Goal: Task Accomplishment & Management: Complete application form

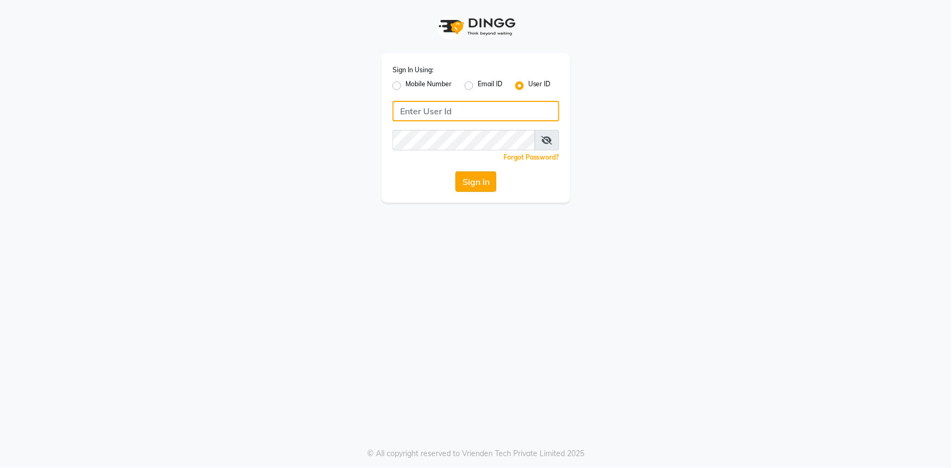
type input "e2555-01"
click at [476, 182] on button "Sign In" at bounding box center [476, 181] width 41 height 20
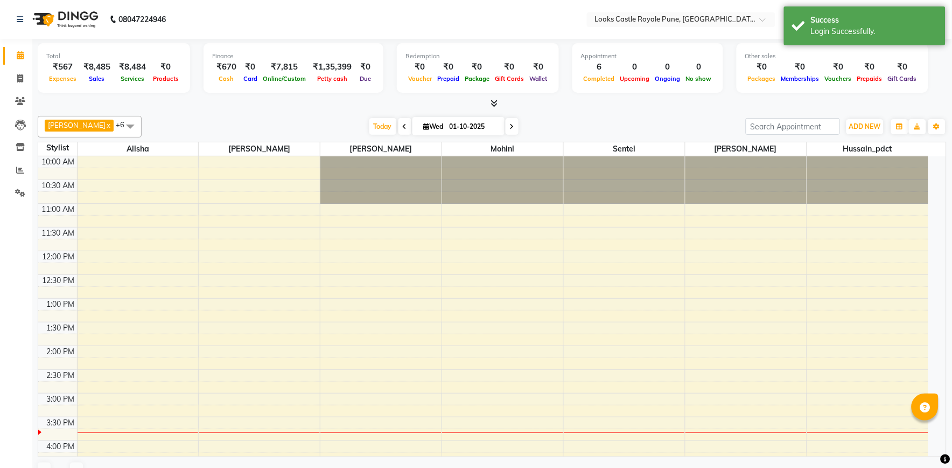
select select "en"
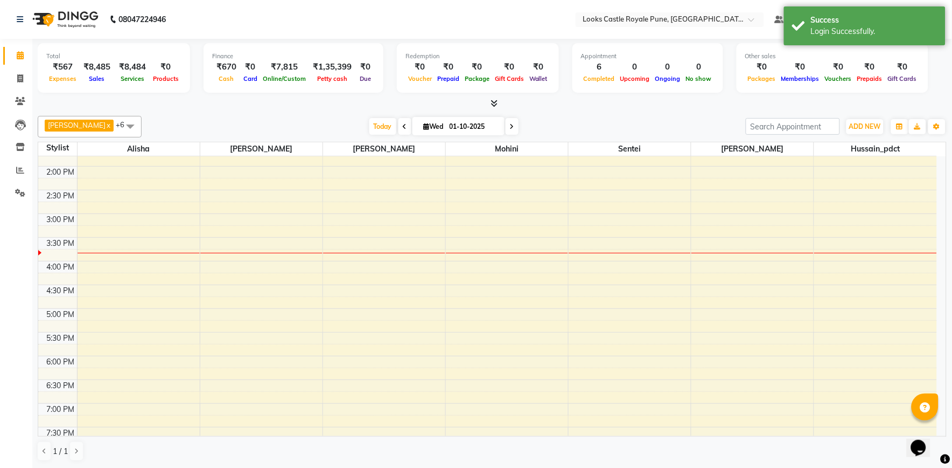
click at [705, 270] on div "10:00 AM 10:30 AM 11:00 AM 11:30 AM 12:00 PM 12:30 PM 1:00 PM 1:30 PM 2:00 PM 2…" at bounding box center [487, 285] width 899 height 616
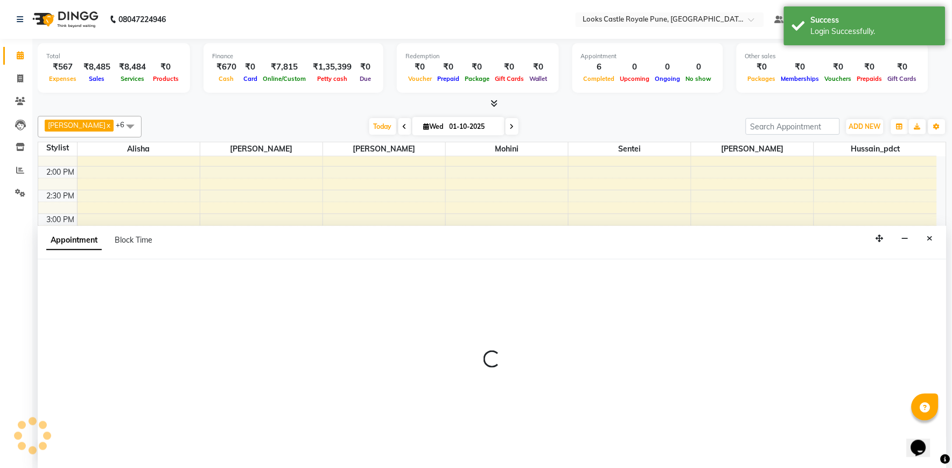
select select "71753"
select select "960"
select select "tentative"
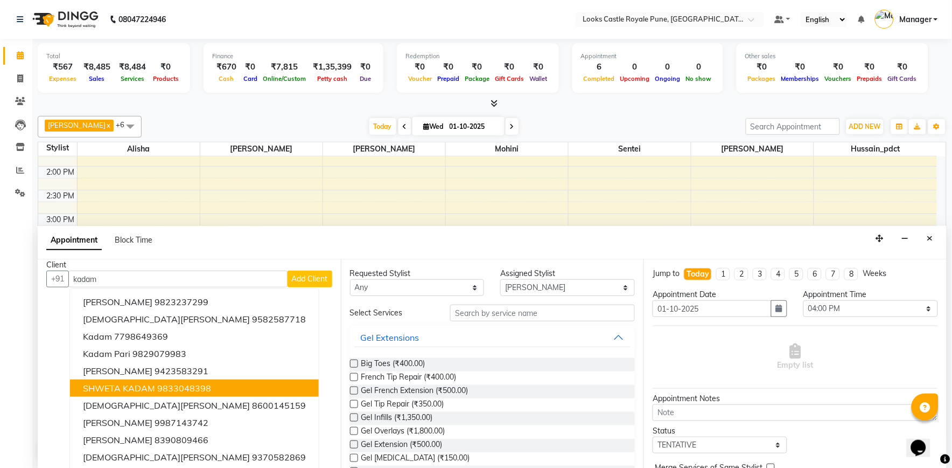
scroll to position [11, 0]
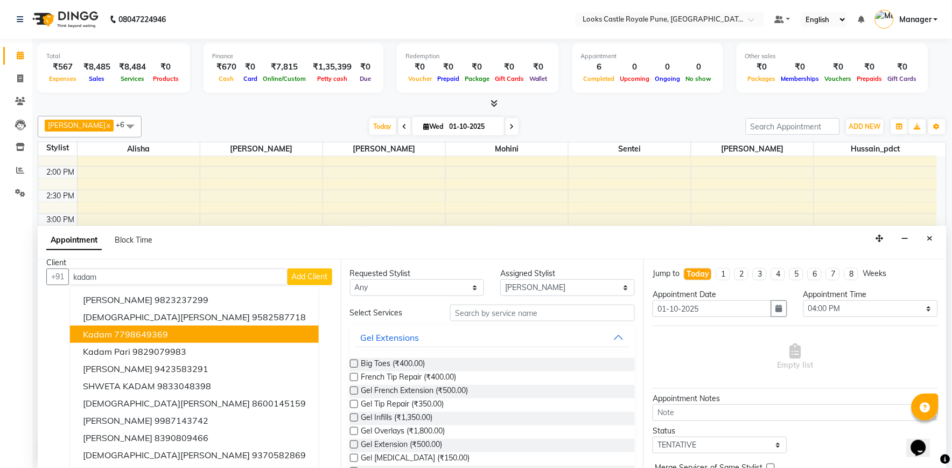
click at [124, 329] on ngb-highlight "7798649369" at bounding box center [141, 334] width 54 height 11
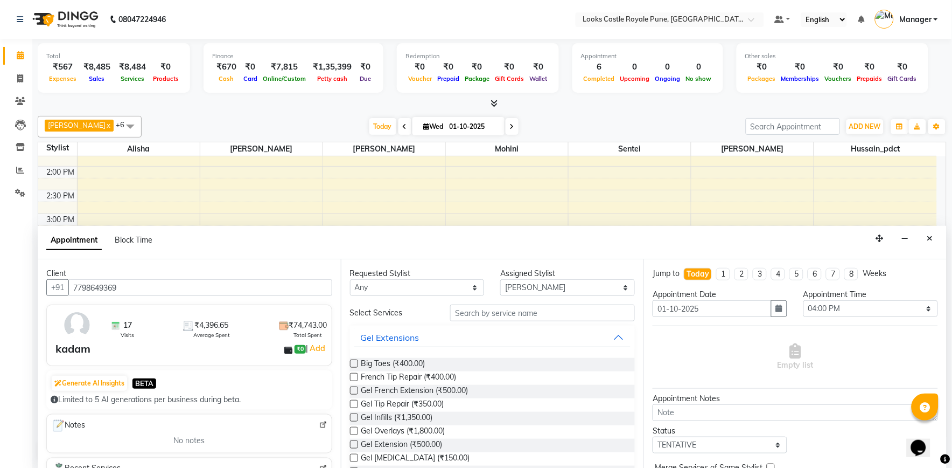
type input "7798649369"
click at [472, 312] on input "text" at bounding box center [542, 312] width 185 height 17
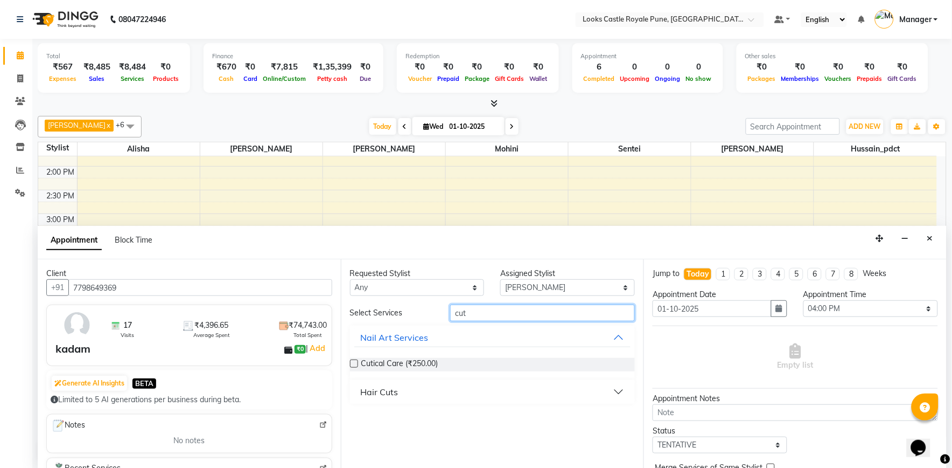
type input "cut"
click at [385, 388] on div "Hair Cuts" at bounding box center [380, 391] width 38 height 13
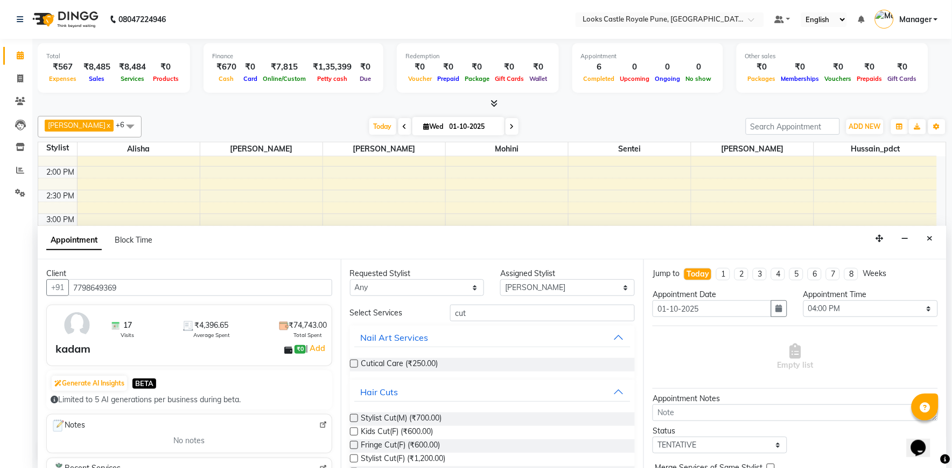
click at [354, 416] on label at bounding box center [354, 418] width 8 height 8
click at [354, 416] on input "checkbox" at bounding box center [353, 418] width 7 height 7
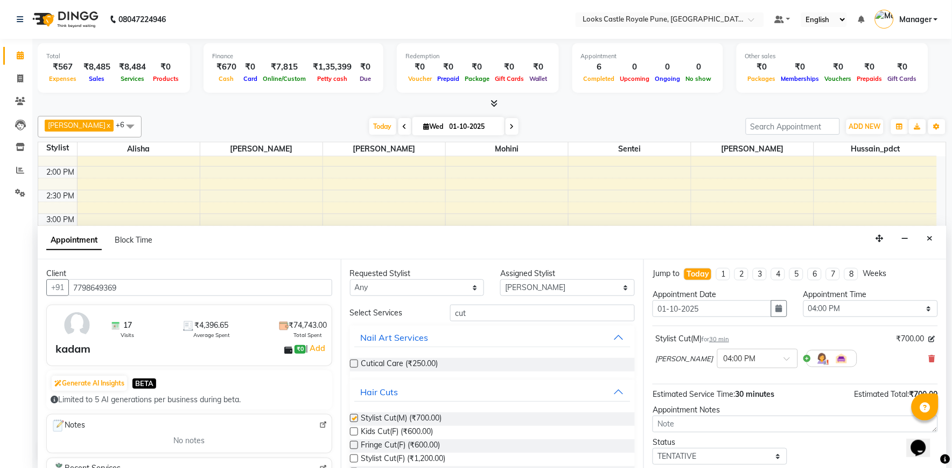
checkbox input "false"
click at [470, 313] on input "cut" at bounding box center [542, 312] width 185 height 17
type input "c"
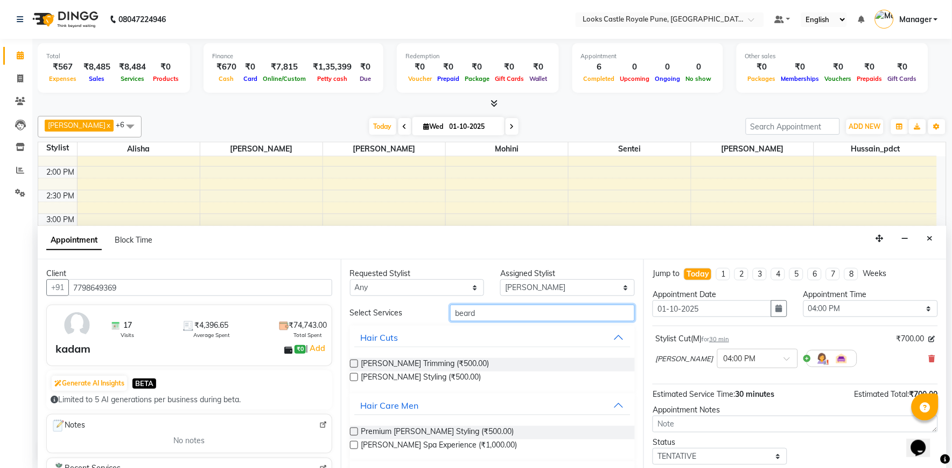
type input "beard"
click at [357, 364] on label at bounding box center [354, 363] width 8 height 8
click at [357, 364] on input "checkbox" at bounding box center [353, 364] width 7 height 7
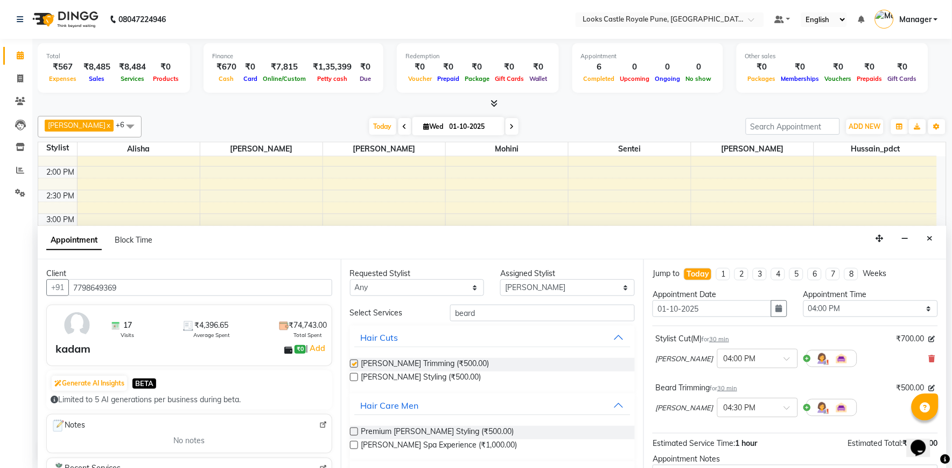
checkbox input "false"
click at [486, 313] on input "beard" at bounding box center [542, 312] width 185 height 17
click at [523, 287] on select "Select Akshay [PERSON_NAME] [PERSON_NAME] [PERSON_NAME] Danish [PERSON_NAME] [P…" at bounding box center [567, 287] width 135 height 17
select select "76322"
click at [500, 279] on select "Select Akshay [PERSON_NAME] [PERSON_NAME] [PERSON_NAME] Danish [PERSON_NAME] [P…" at bounding box center [567, 287] width 135 height 17
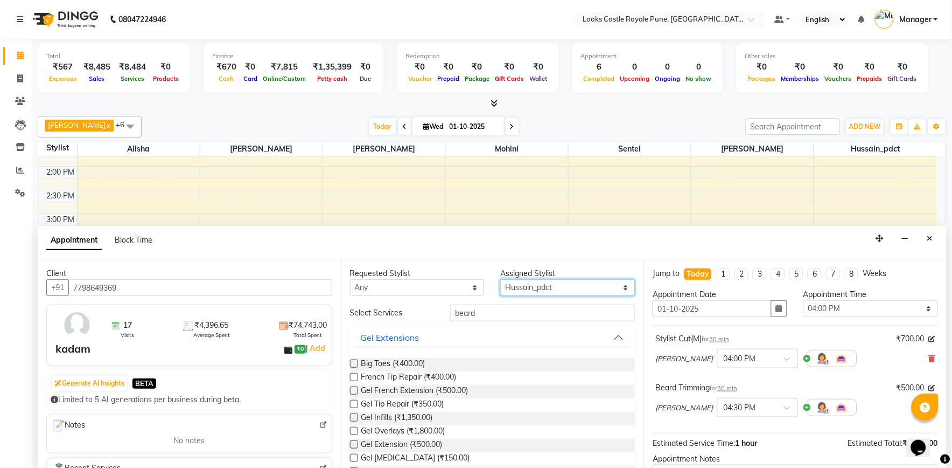
click at [551, 286] on select "Select Akshay [PERSON_NAME] [PERSON_NAME] [PERSON_NAME] Danish [PERSON_NAME] [P…" at bounding box center [567, 287] width 135 height 17
click at [553, 284] on select "Select Akshay [PERSON_NAME] [PERSON_NAME] [PERSON_NAME] Danish [PERSON_NAME] [P…" at bounding box center [567, 287] width 135 height 17
click at [521, 311] on input "beard" at bounding box center [542, 312] width 185 height 17
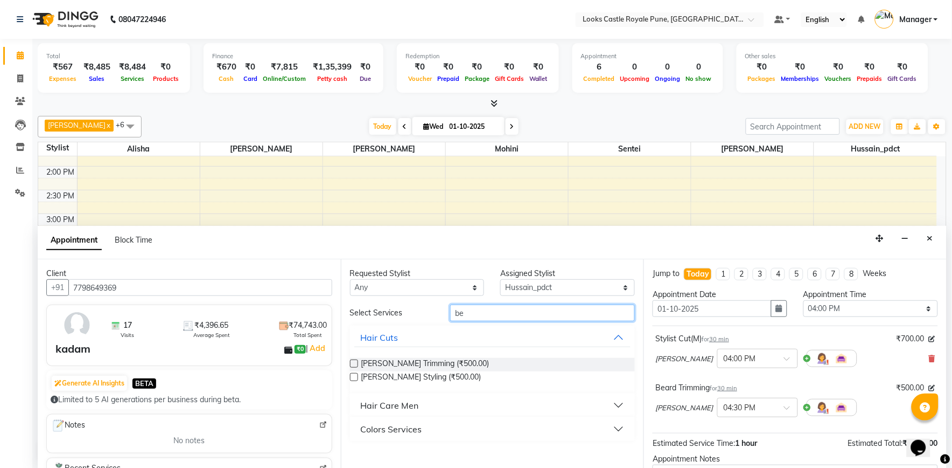
type input "b"
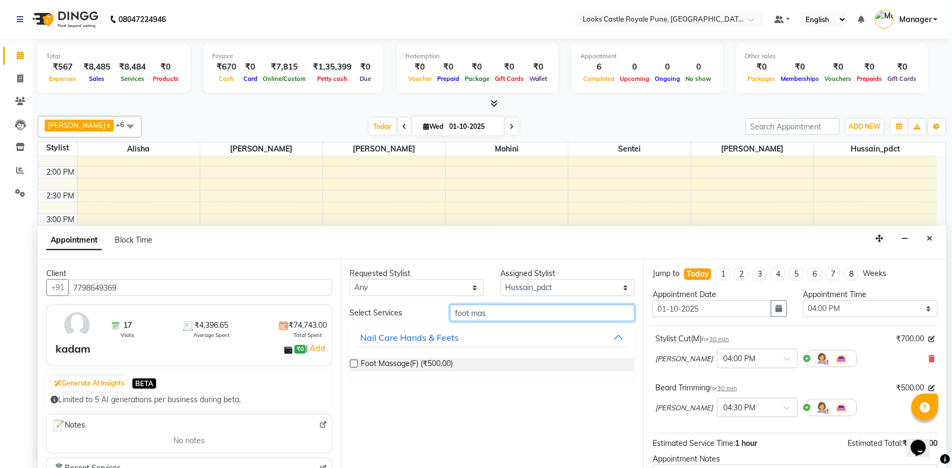
type input "foot mas"
click at [351, 364] on label at bounding box center [354, 363] width 8 height 8
click at [351, 364] on input "checkbox" at bounding box center [353, 364] width 7 height 7
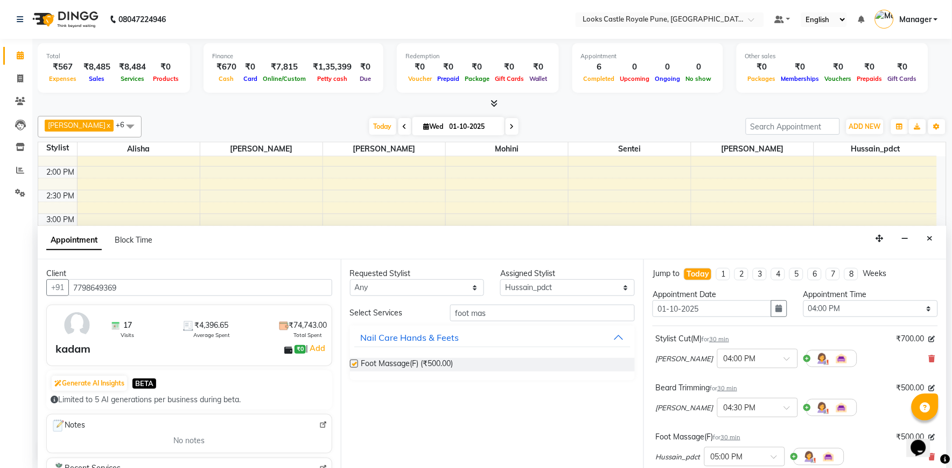
checkbox input "false"
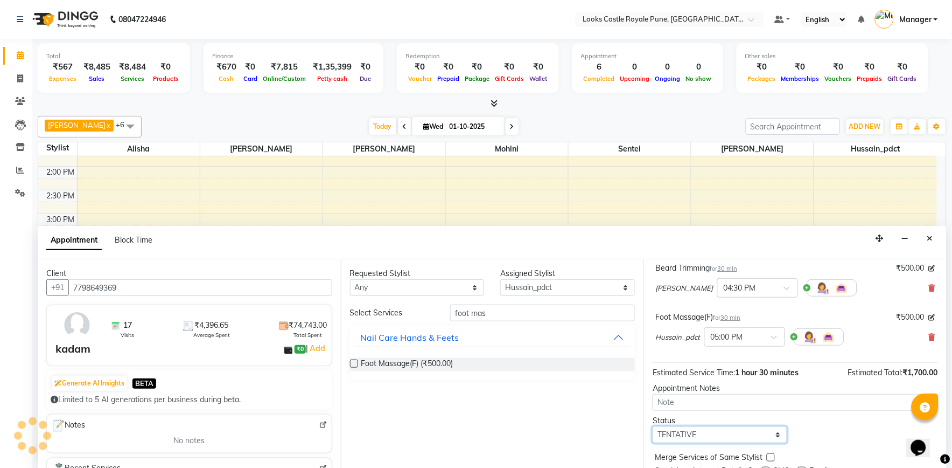
click at [697, 439] on select "Select TENTATIVE CONFIRM CHECK-IN UPCOMING" at bounding box center [720, 434] width 135 height 17
select select "confirm booking"
click at [653, 426] on select "Select TENTATIVE CONFIRM CHECK-IN UPCOMING" at bounding box center [720, 434] width 135 height 17
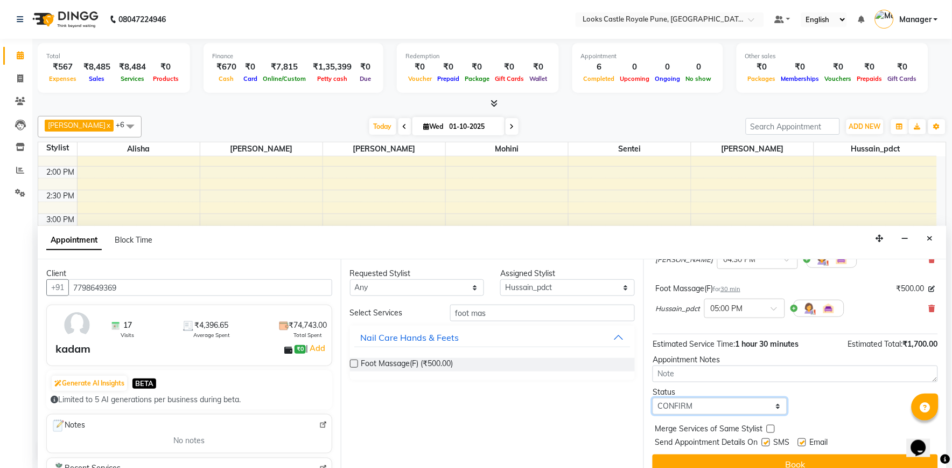
scroll to position [162, 0]
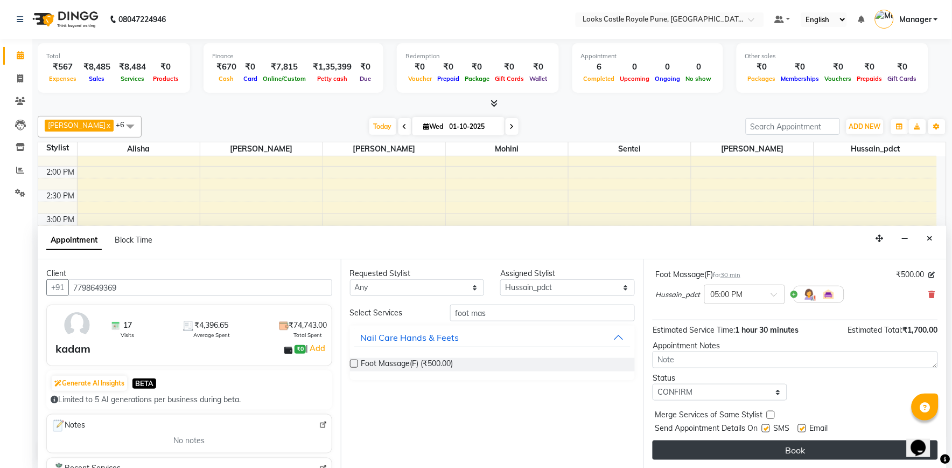
click at [731, 449] on button "Book" at bounding box center [795, 449] width 285 height 19
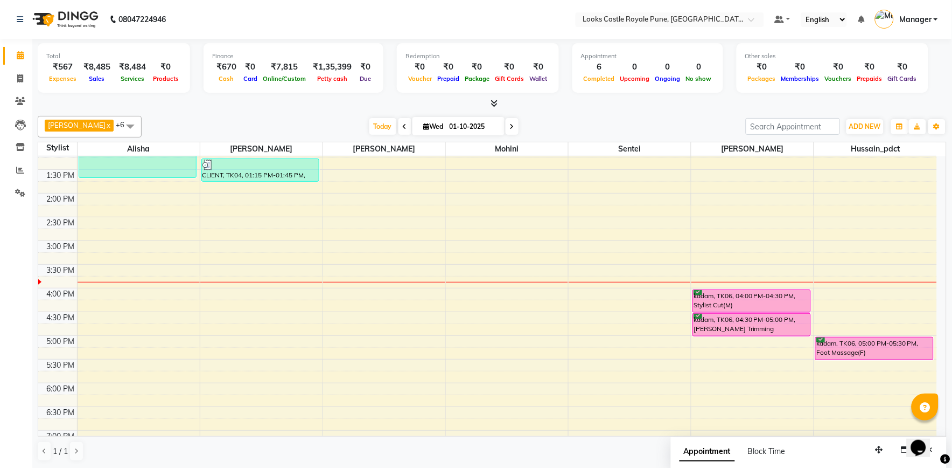
scroll to position [179, 0]
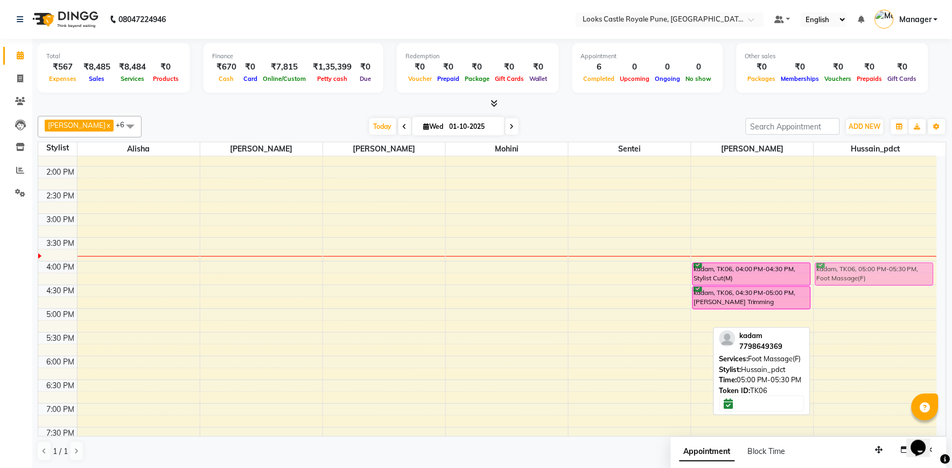
drag, startPoint x: 850, startPoint y: 325, endPoint x: 853, endPoint y: 283, distance: 41.6
click at [853, 283] on div "kadam, TK06, 05:00 PM-05:30 PM, Foot Massage(F) kadam, TK06, 05:00 PM-05:30 PM,…" at bounding box center [875, 285] width 123 height 616
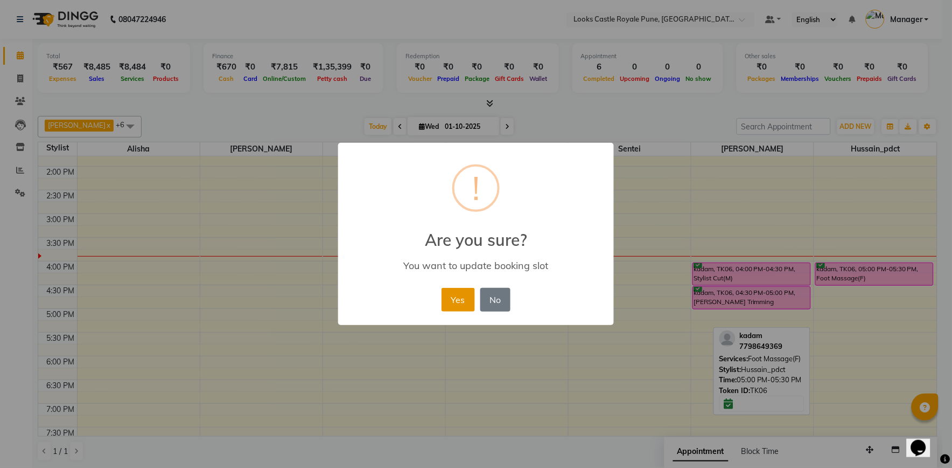
click at [463, 301] on button "Yes" at bounding box center [458, 300] width 33 height 24
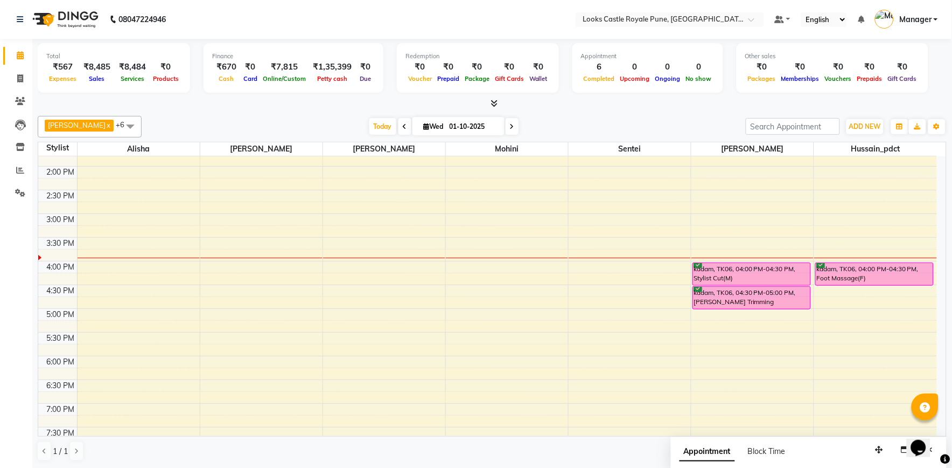
click at [819, 316] on div "10:00 AM 10:30 AM 11:00 AM 11:30 AM 12:00 PM 12:30 PM 1:00 PM 1:30 PM 2:00 PM 2…" at bounding box center [487, 285] width 899 height 616
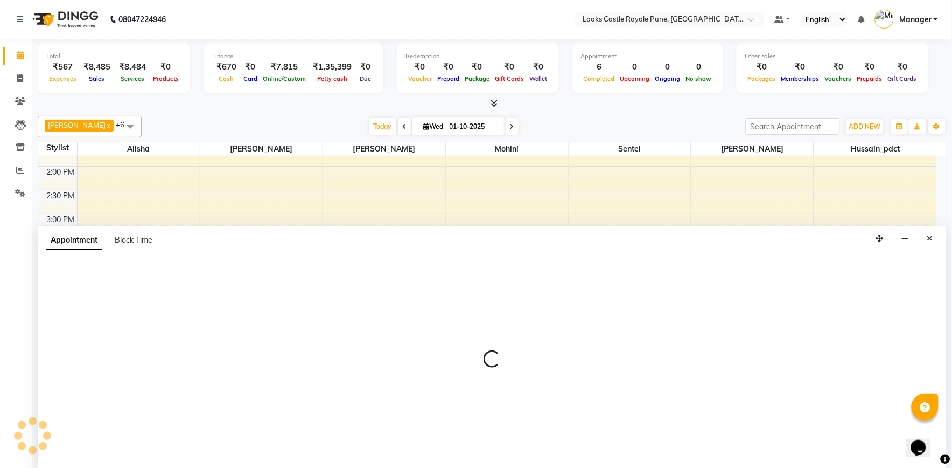
select select "76322"
select select "1020"
select select "tentative"
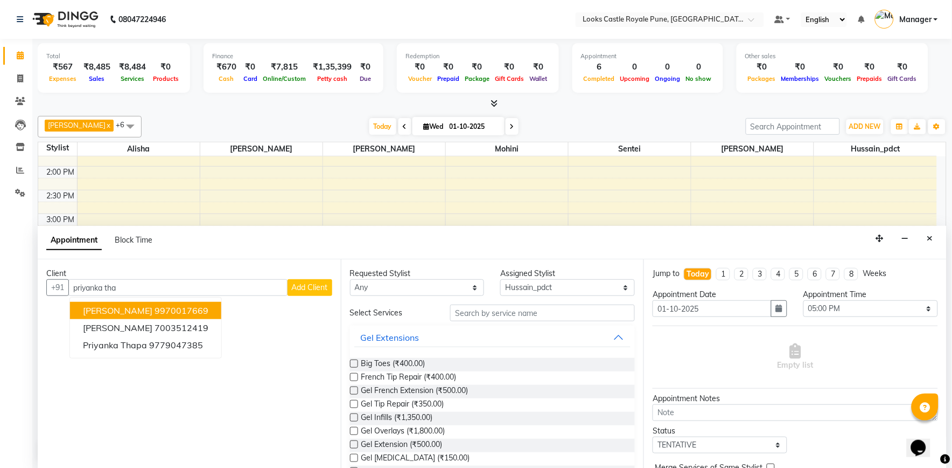
click at [127, 305] on span "[PERSON_NAME]" at bounding box center [117, 310] width 69 height 11
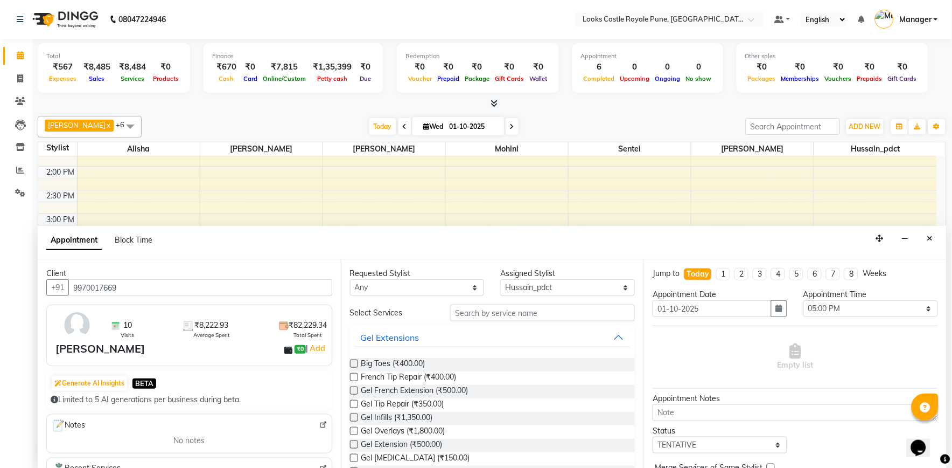
type input "9970017669"
click at [469, 320] on input "text" at bounding box center [542, 312] width 185 height 17
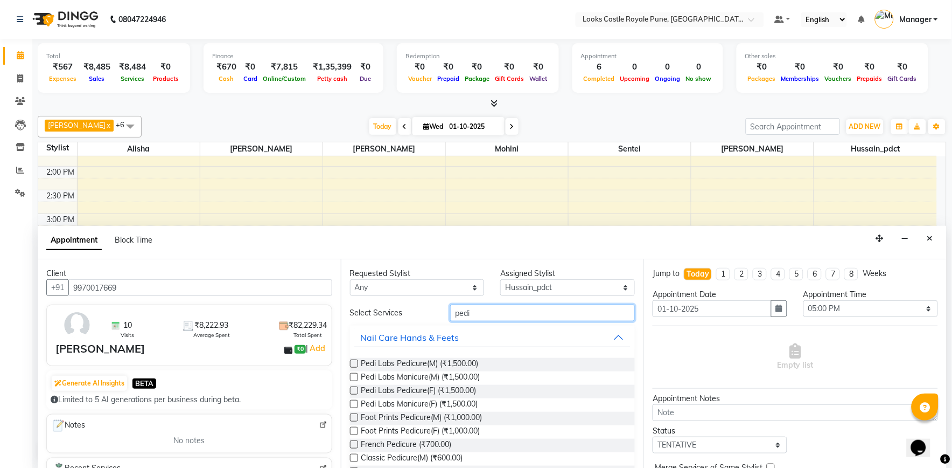
type input "pedi"
click at [356, 417] on label at bounding box center [354, 417] width 8 height 8
click at [356, 417] on input "checkbox" at bounding box center [353, 418] width 7 height 7
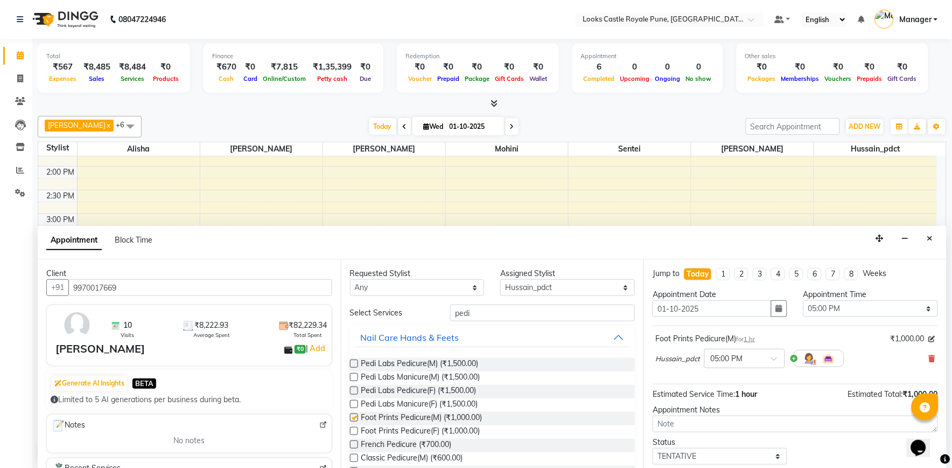
checkbox input "false"
click at [519, 290] on select "Select Akshay [PERSON_NAME] [PERSON_NAME] [PERSON_NAME] Danish [PERSON_NAME] [P…" at bounding box center [567, 287] width 135 height 17
select select "64204"
click at [500, 279] on select "Select Akshay [PERSON_NAME] [PERSON_NAME] [PERSON_NAME] Danish [PERSON_NAME] [P…" at bounding box center [567, 287] width 135 height 17
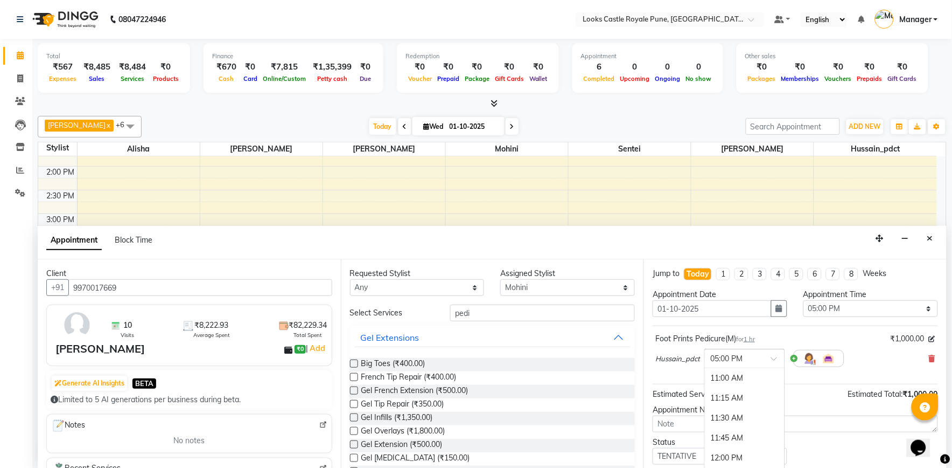
click at [727, 354] on input "text" at bounding box center [734, 357] width 47 height 11
click at [726, 395] on div "04:30 PM" at bounding box center [745, 398] width 80 height 20
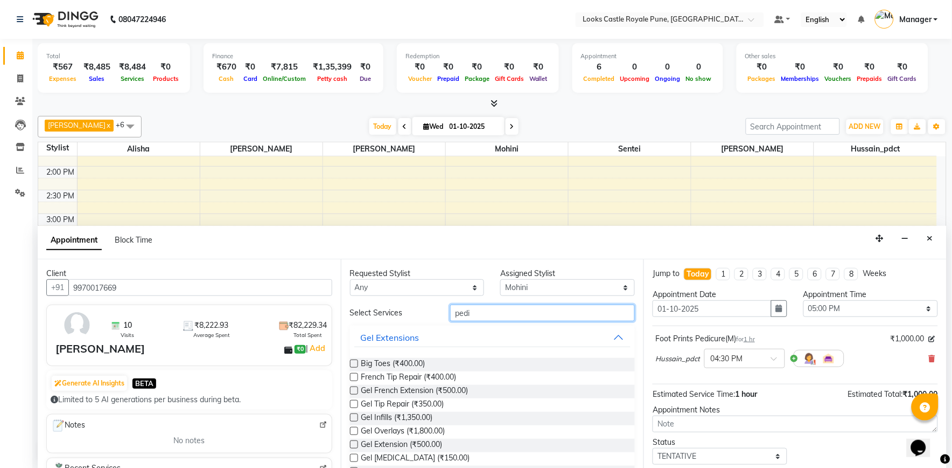
click at [492, 318] on input "pedi" at bounding box center [542, 312] width 185 height 17
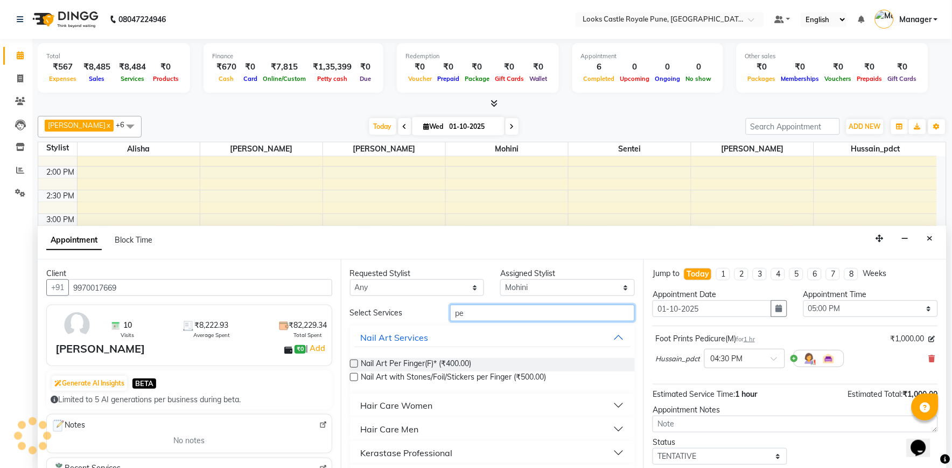
type input "p"
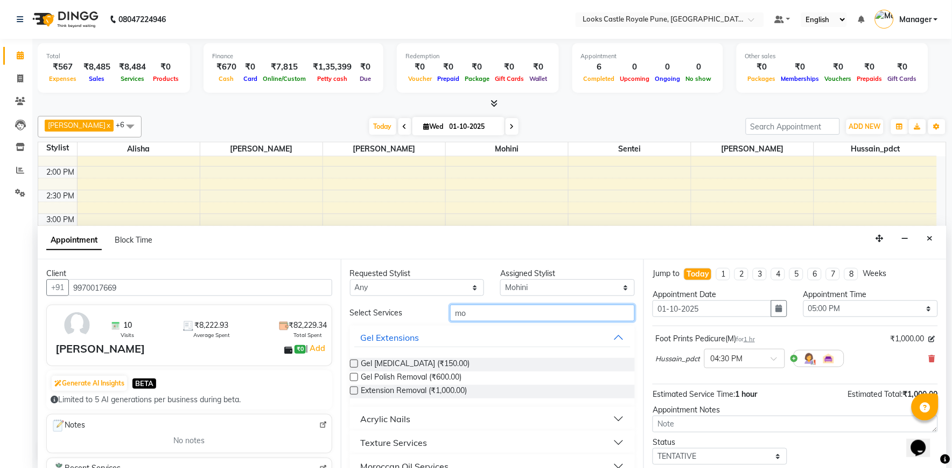
type input "m"
type input "wax"
click at [396, 419] on div "Waxing Regular" at bounding box center [394, 418] width 66 height 13
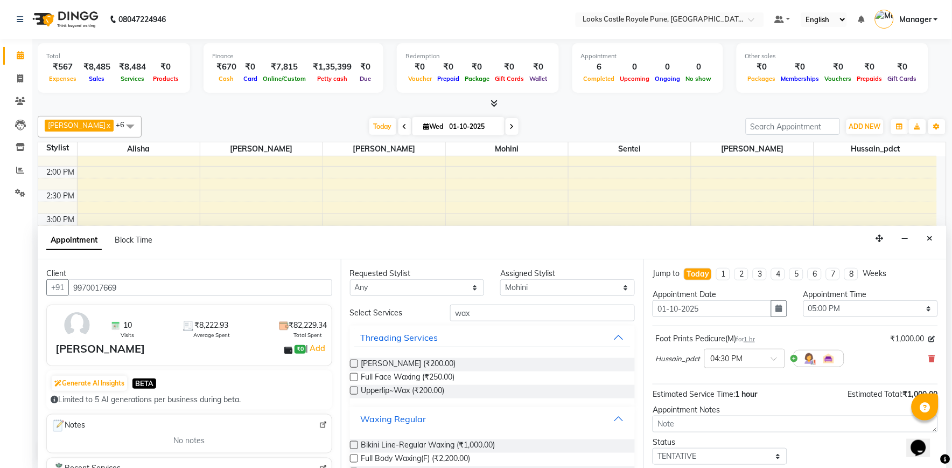
scroll to position [120, 0]
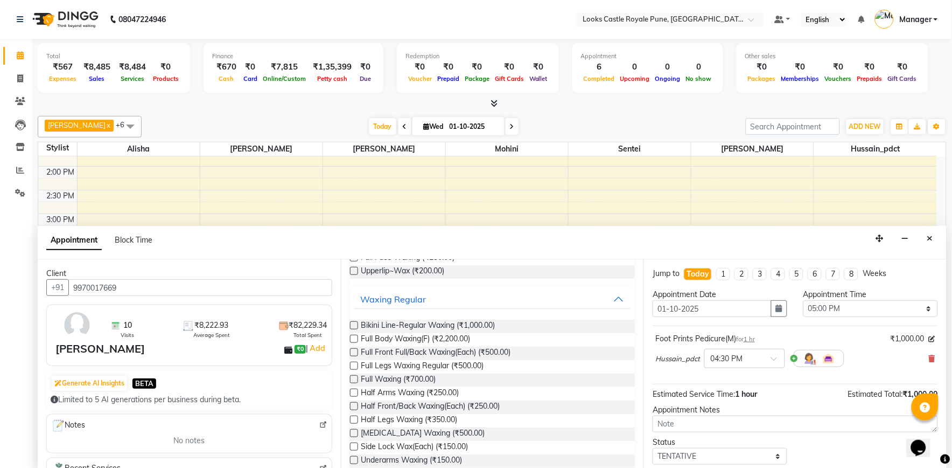
click at [352, 417] on label at bounding box center [354, 419] width 8 height 8
click at [352, 417] on input "checkbox" at bounding box center [353, 420] width 7 height 7
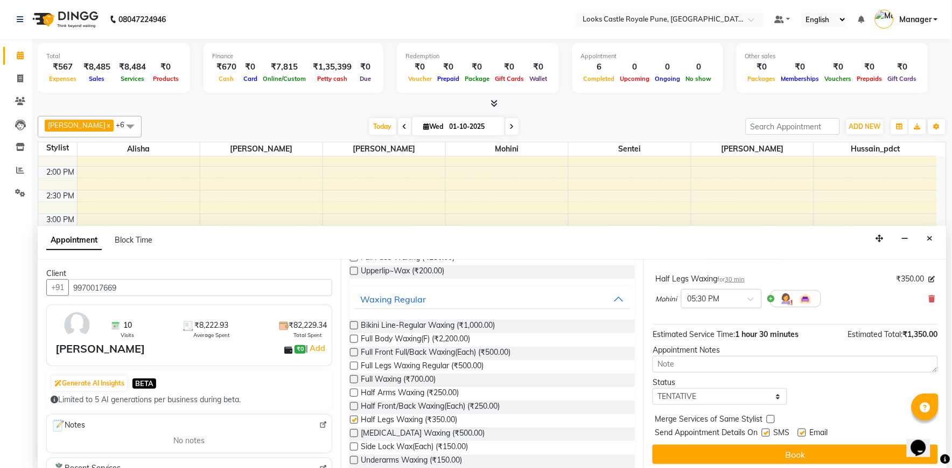
checkbox input "false"
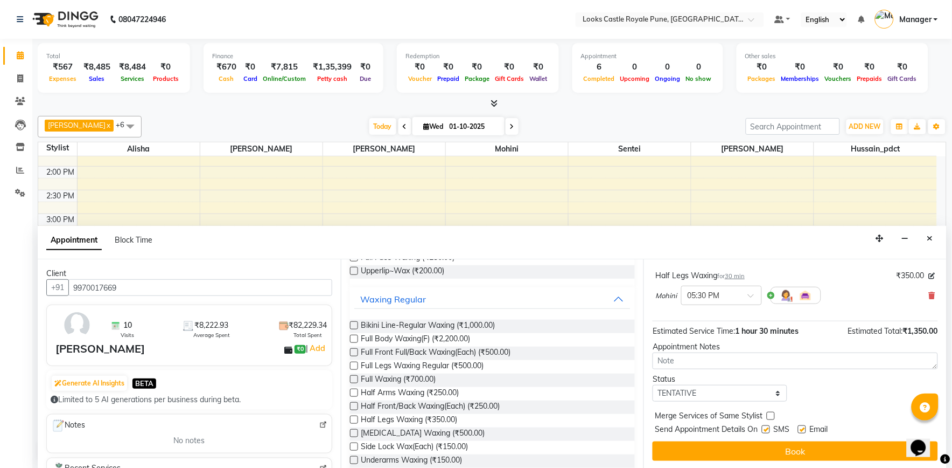
scroll to position [114, 0]
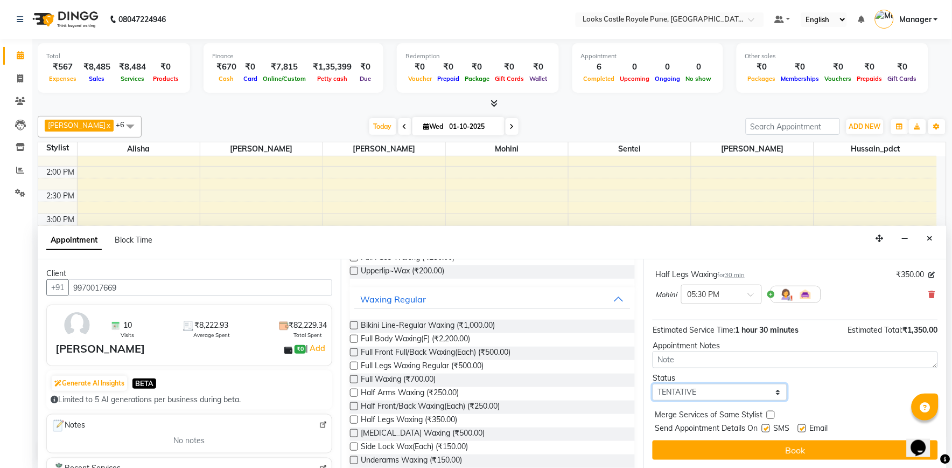
click at [725, 396] on select "Select TENTATIVE CONFIRM CHECK-IN UPCOMING" at bounding box center [720, 392] width 135 height 17
select select "confirm booking"
click at [653, 384] on select "Select TENTATIVE CONFIRM CHECK-IN UPCOMING" at bounding box center [720, 392] width 135 height 17
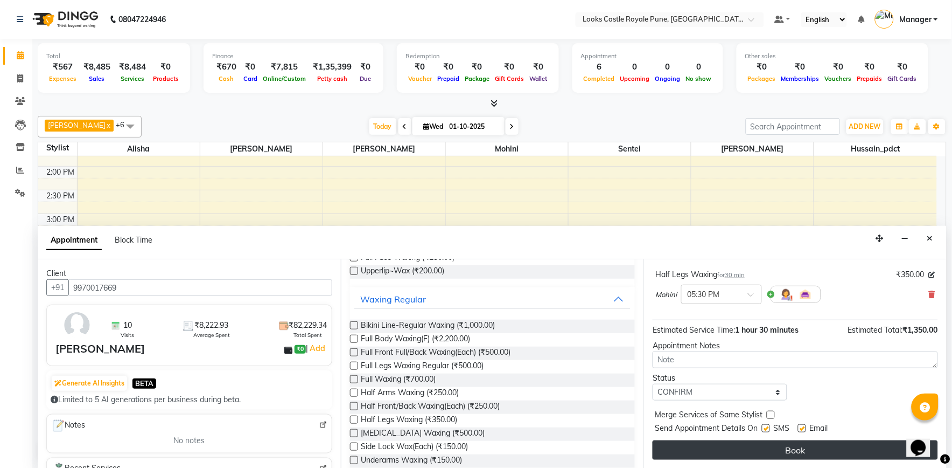
click at [733, 455] on button "Book" at bounding box center [795, 449] width 285 height 19
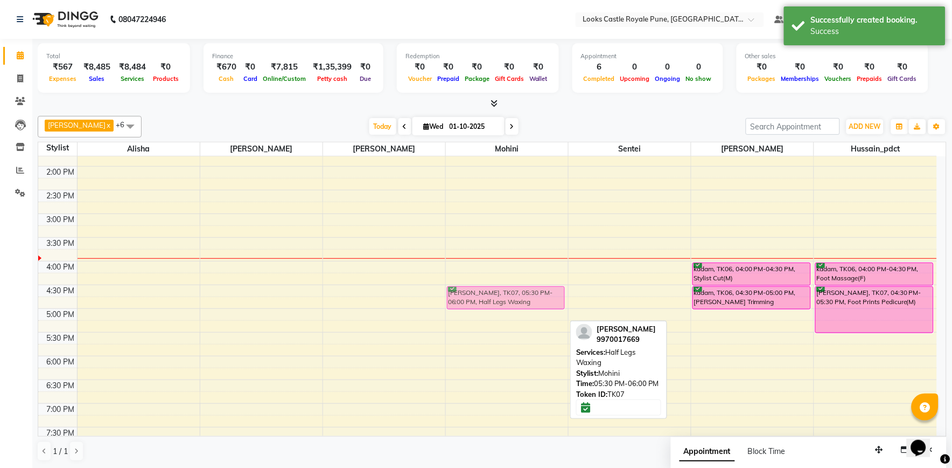
drag, startPoint x: 471, startPoint y: 343, endPoint x: 480, endPoint y: 297, distance: 46.6
click at [480, 297] on div "priyanka [PERSON_NAME], TK07, 05:30 PM-06:00 PM, Half Legs Waxing priyanka [PER…" at bounding box center [507, 285] width 122 height 616
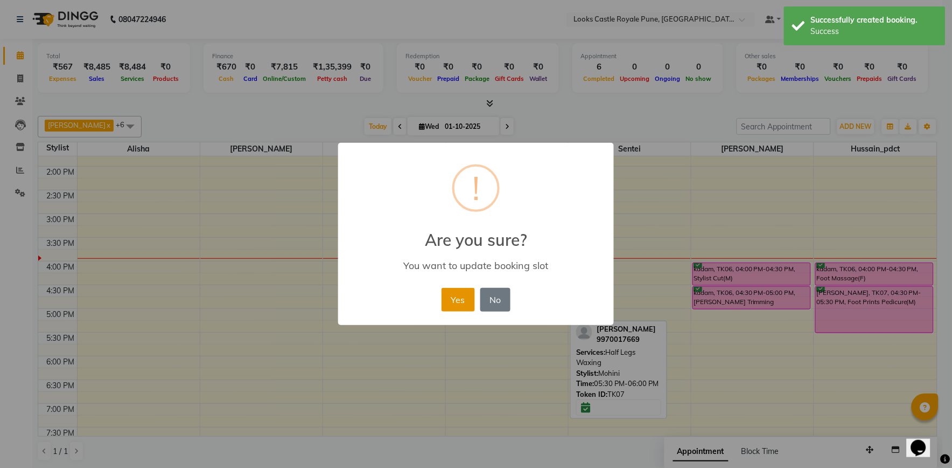
click at [457, 305] on button "Yes" at bounding box center [458, 300] width 33 height 24
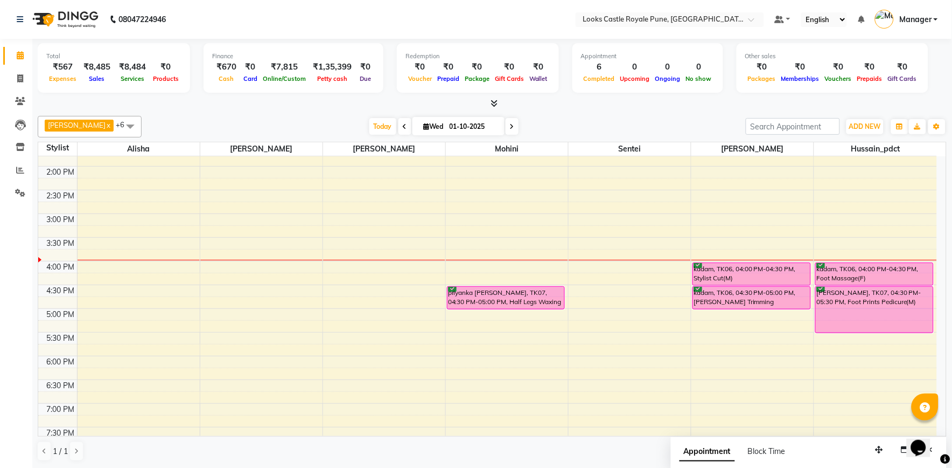
click at [510, 128] on icon at bounding box center [512, 126] width 4 height 6
type input "02-10-2025"
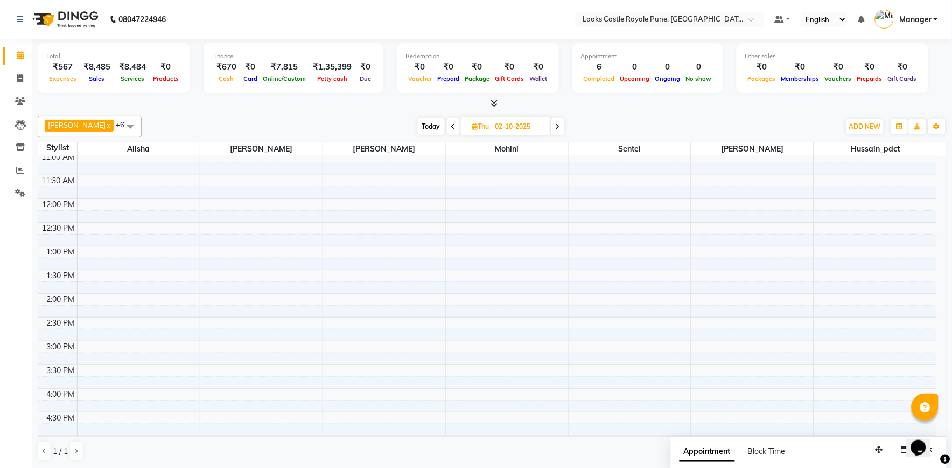
scroll to position [0, 0]
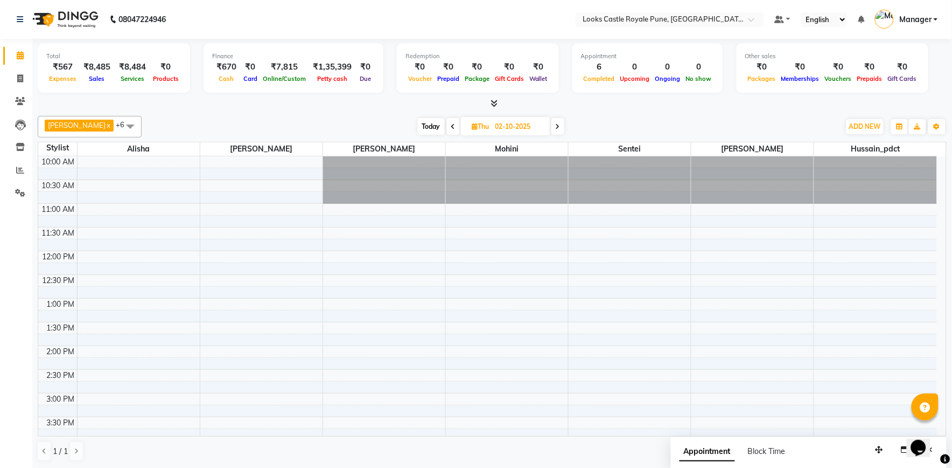
click at [492, 279] on div "10:00 AM 10:30 AM 11:00 AM 11:30 AM 12:00 PM 12:30 PM 1:00 PM 1:30 PM 2:00 PM 2…" at bounding box center [487, 464] width 899 height 616
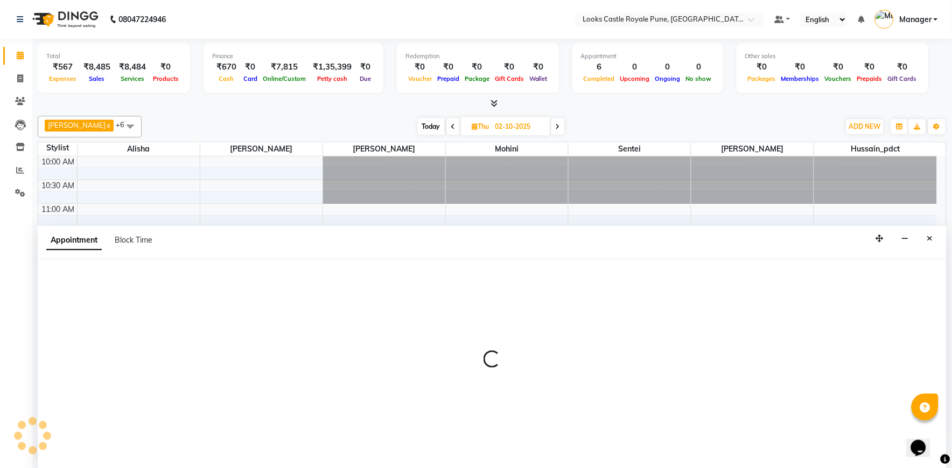
select select "64204"
select select "tentative"
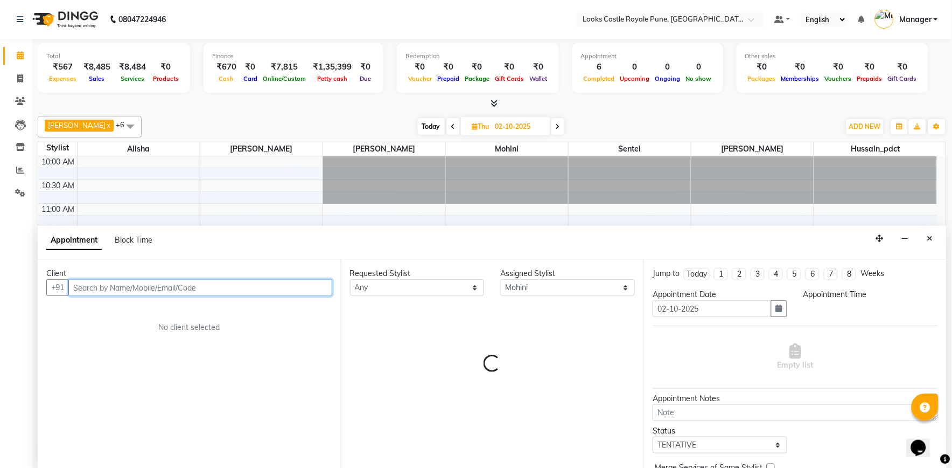
select select "750"
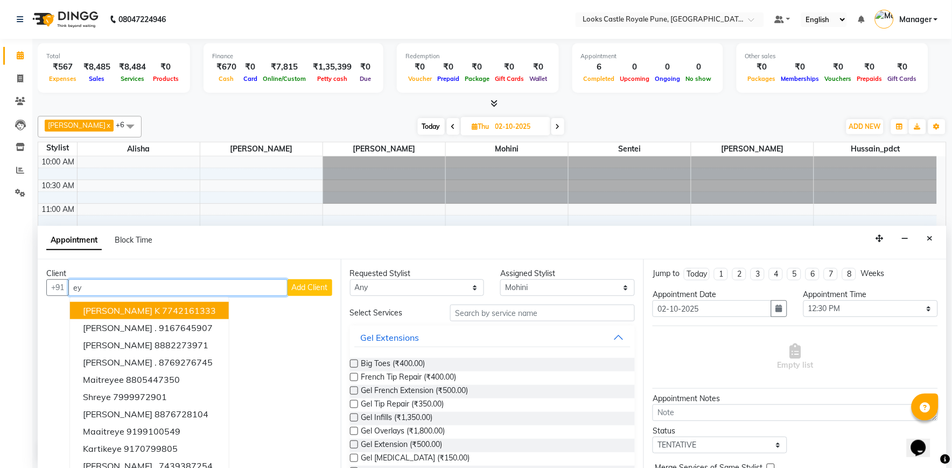
type input "e"
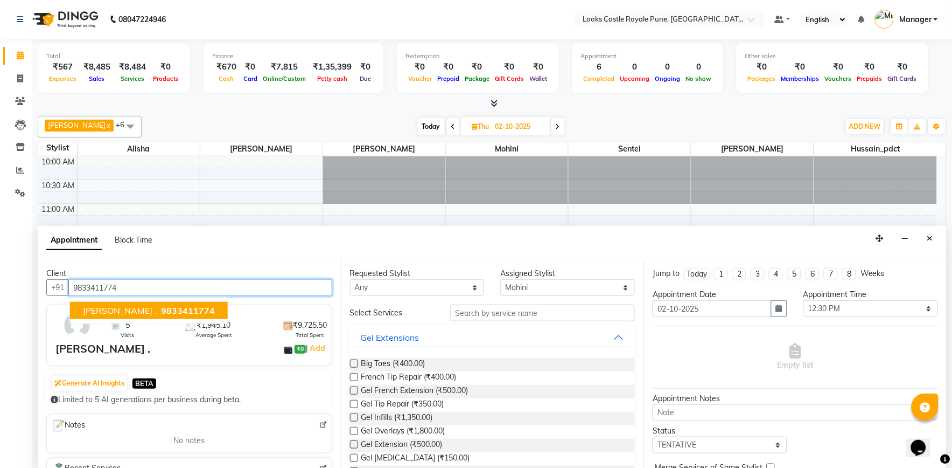
click at [165, 310] on button "[PERSON_NAME] . 9833411774" at bounding box center [149, 310] width 158 height 17
type input "9833411774"
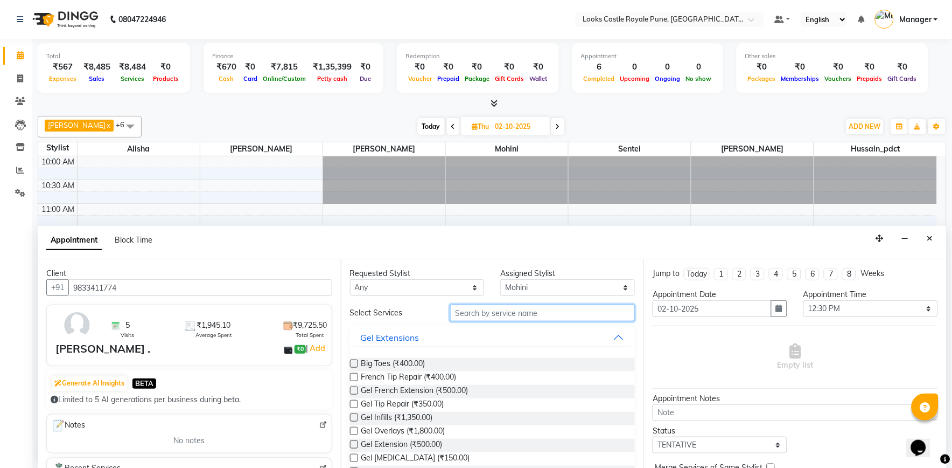
click at [479, 310] on input "text" at bounding box center [542, 312] width 185 height 17
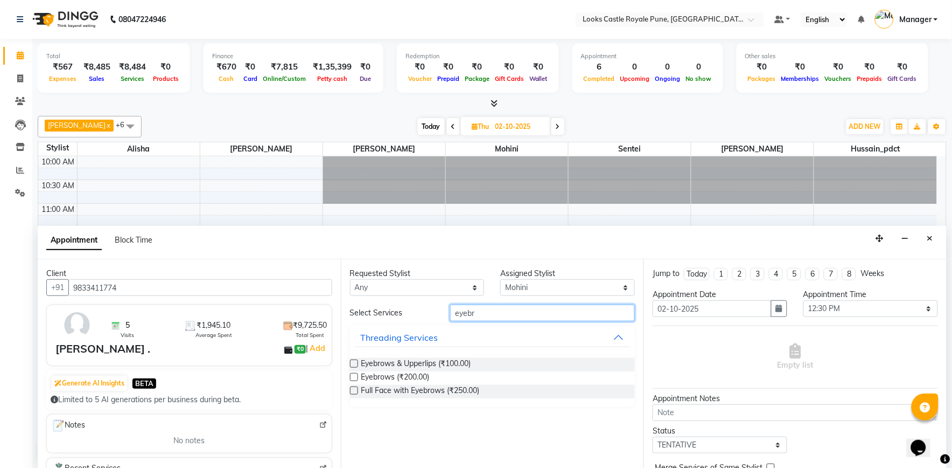
type input "eyebr"
click at [352, 375] on label at bounding box center [354, 377] width 8 height 8
click at [352, 375] on input "checkbox" at bounding box center [353, 377] width 7 height 7
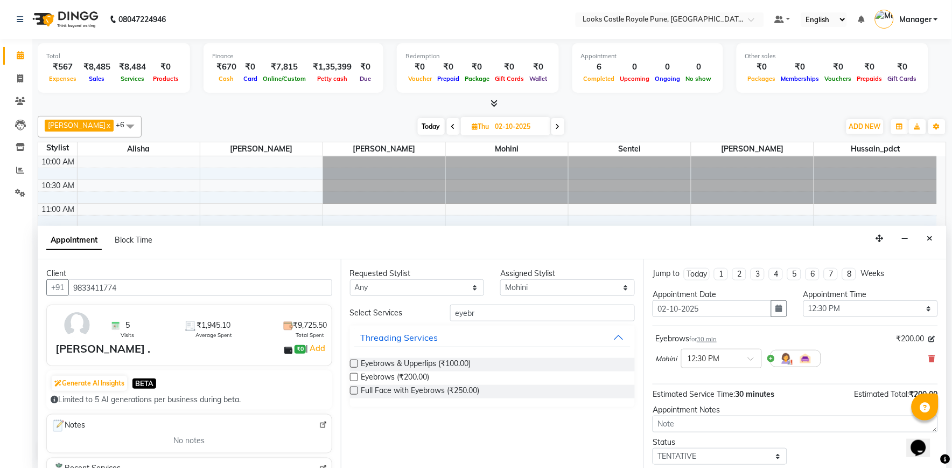
click at [353, 376] on label at bounding box center [354, 377] width 8 height 8
click at [353, 376] on input "checkbox" at bounding box center [353, 377] width 7 height 7
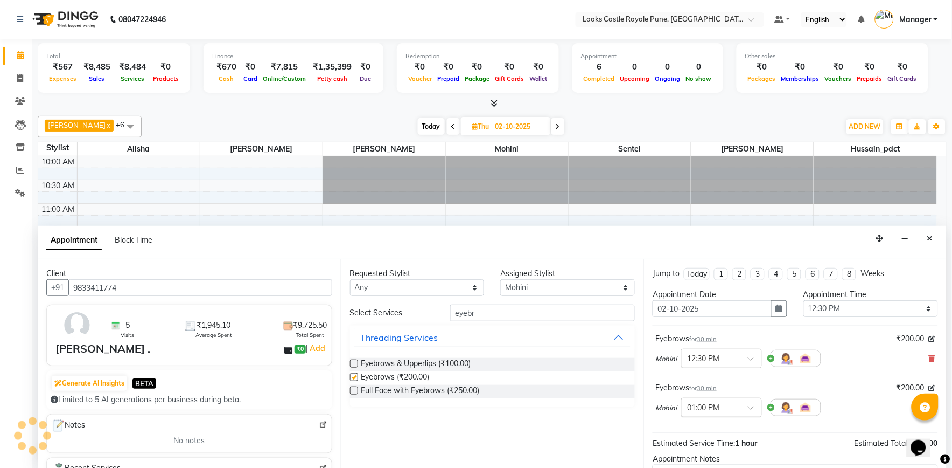
checkbox input "false"
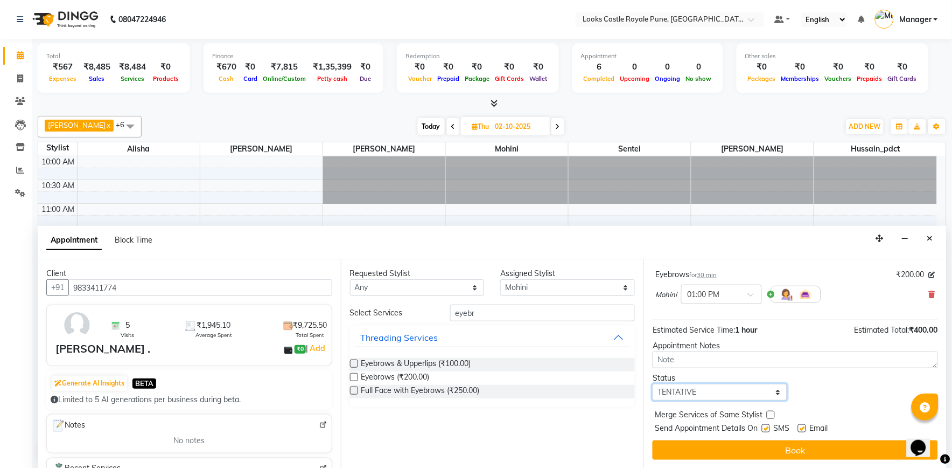
click at [699, 389] on select "Select TENTATIVE CONFIRM UPCOMING" at bounding box center [720, 392] width 135 height 17
select select "confirm booking"
click at [653, 384] on select "Select TENTATIVE CONFIRM UPCOMING" at bounding box center [720, 392] width 135 height 17
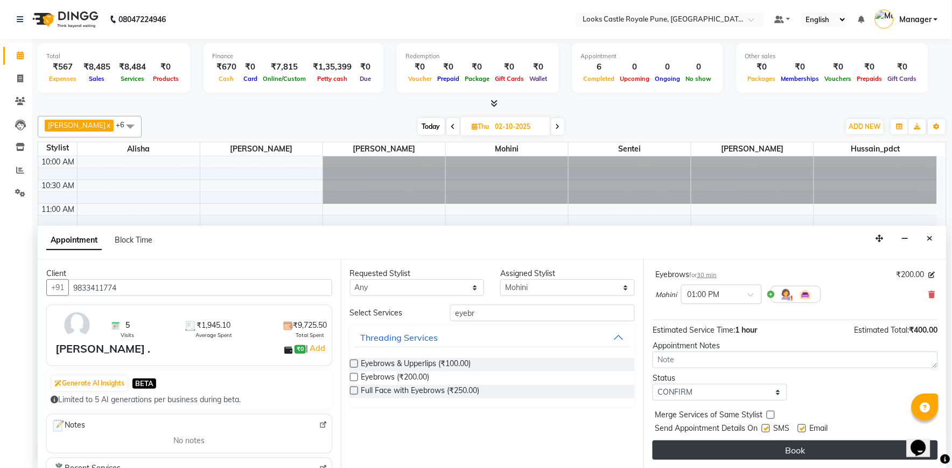
click at [772, 445] on button "Book" at bounding box center [795, 449] width 285 height 19
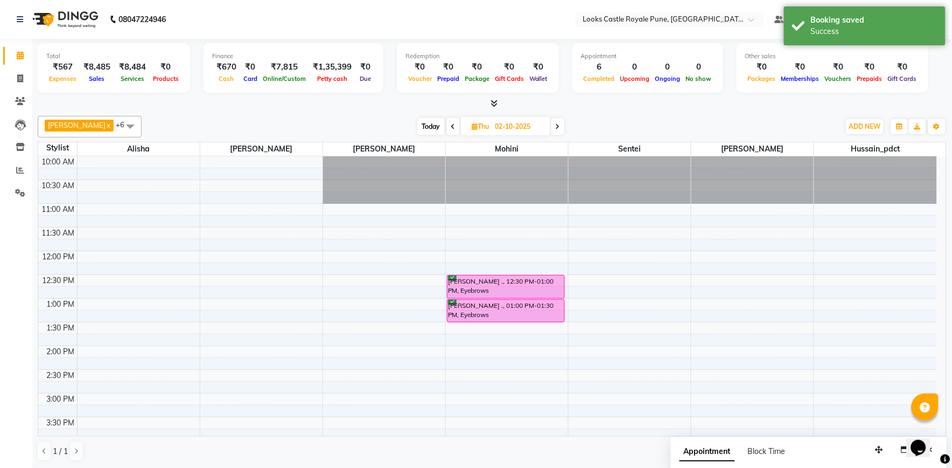
click at [447, 121] on span at bounding box center [453, 126] width 13 height 17
type input "01-10-2025"
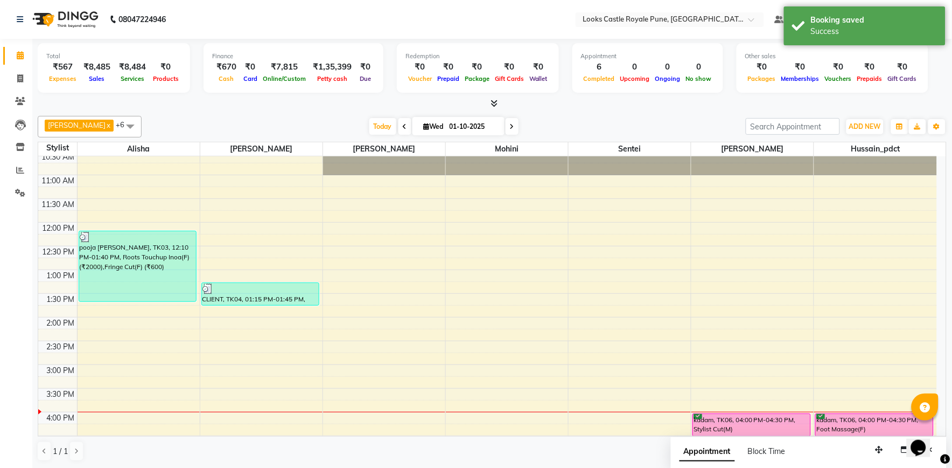
scroll to position [0, 0]
